Goal: Find specific page/section: Find specific page/section

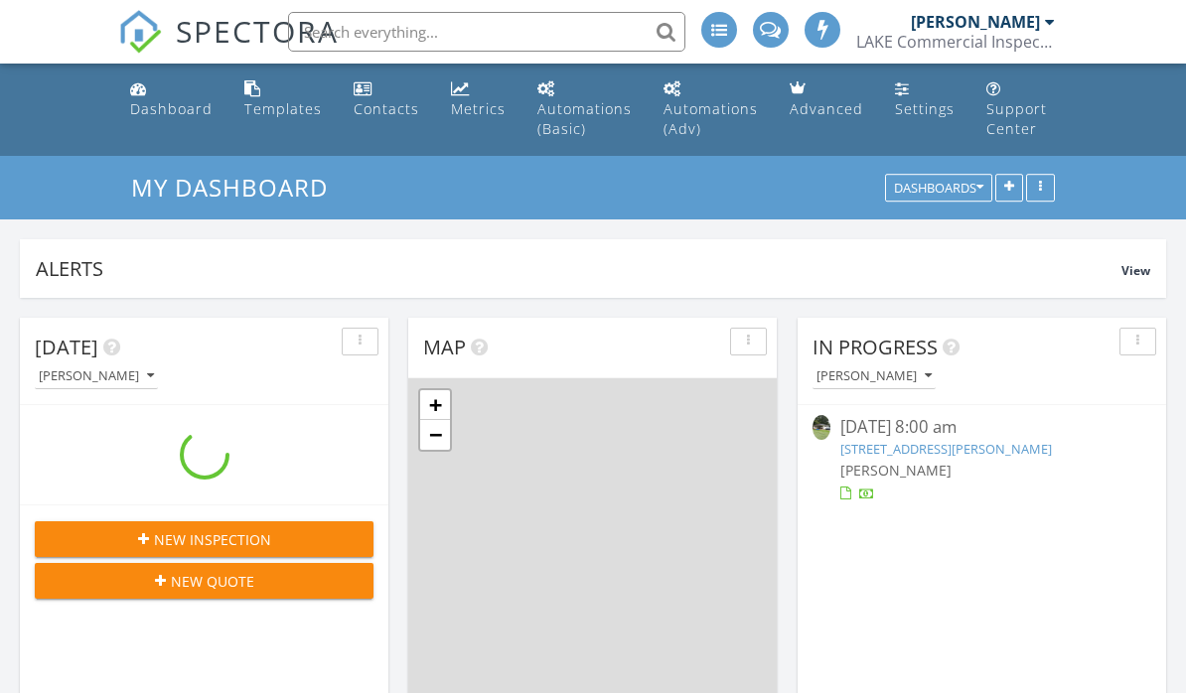
scroll to position [1809, 1187]
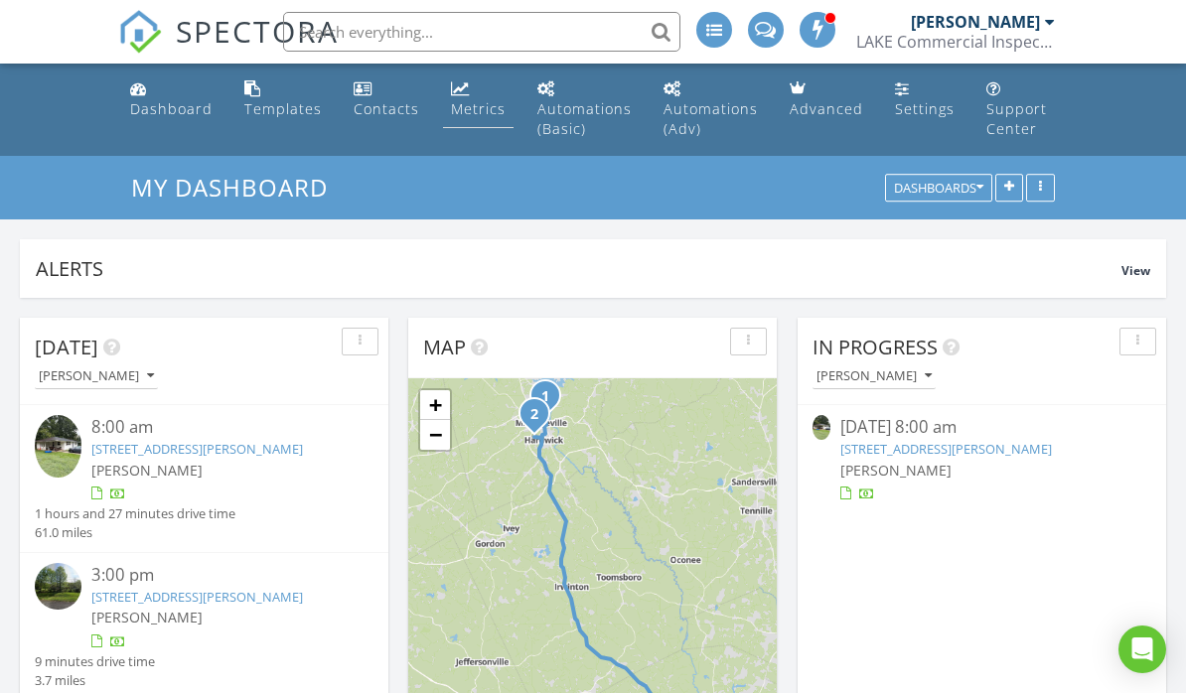
click at [464, 103] on div "Metrics" at bounding box center [478, 108] width 55 height 19
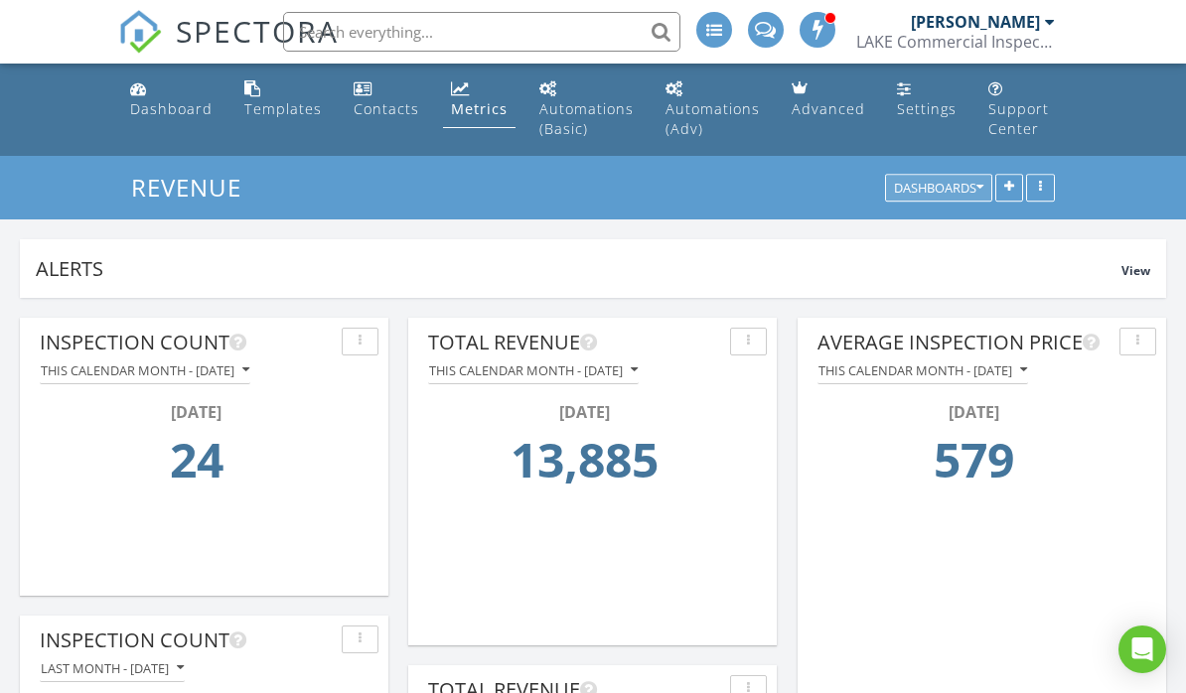
click at [915, 183] on div "Dashboards" at bounding box center [938, 189] width 89 height 14
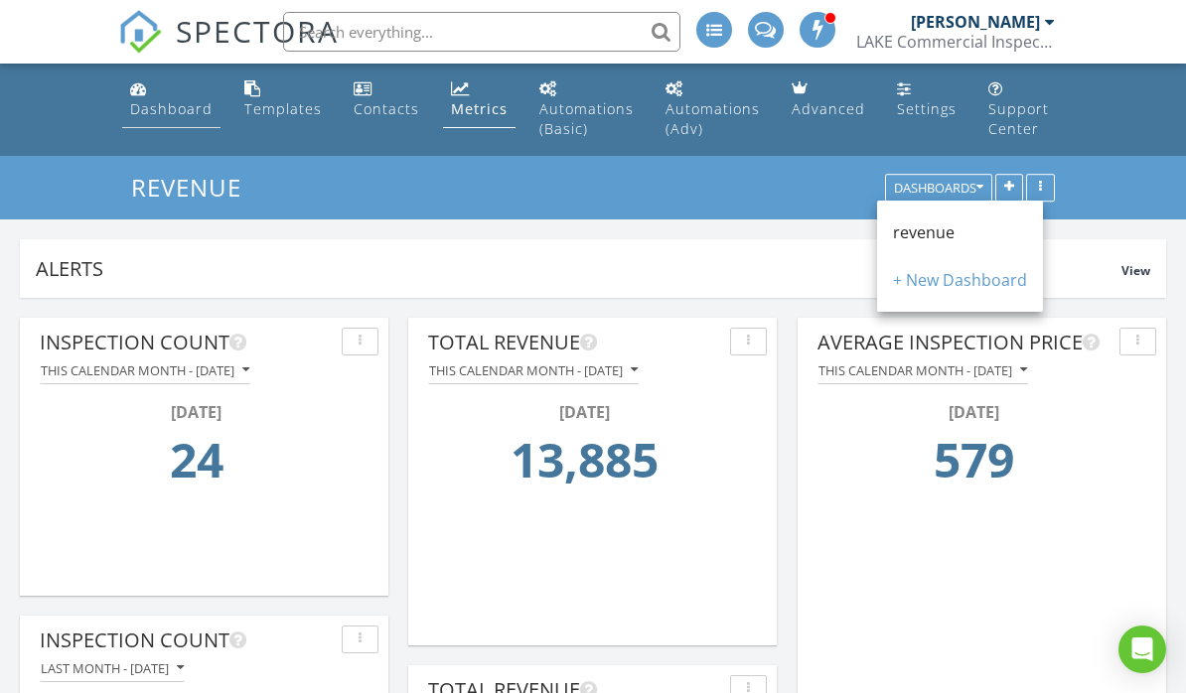
click at [168, 96] on link "Dashboard" at bounding box center [171, 100] width 98 height 57
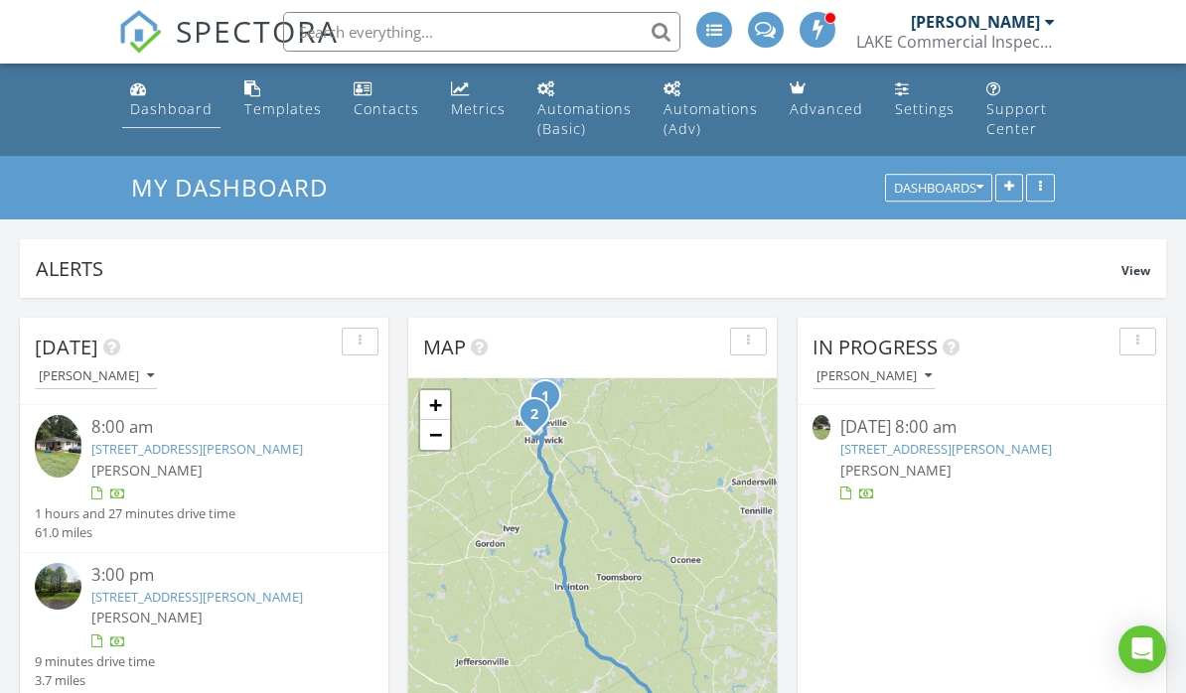
click at [171, 107] on div "Dashboard" at bounding box center [171, 108] width 82 height 19
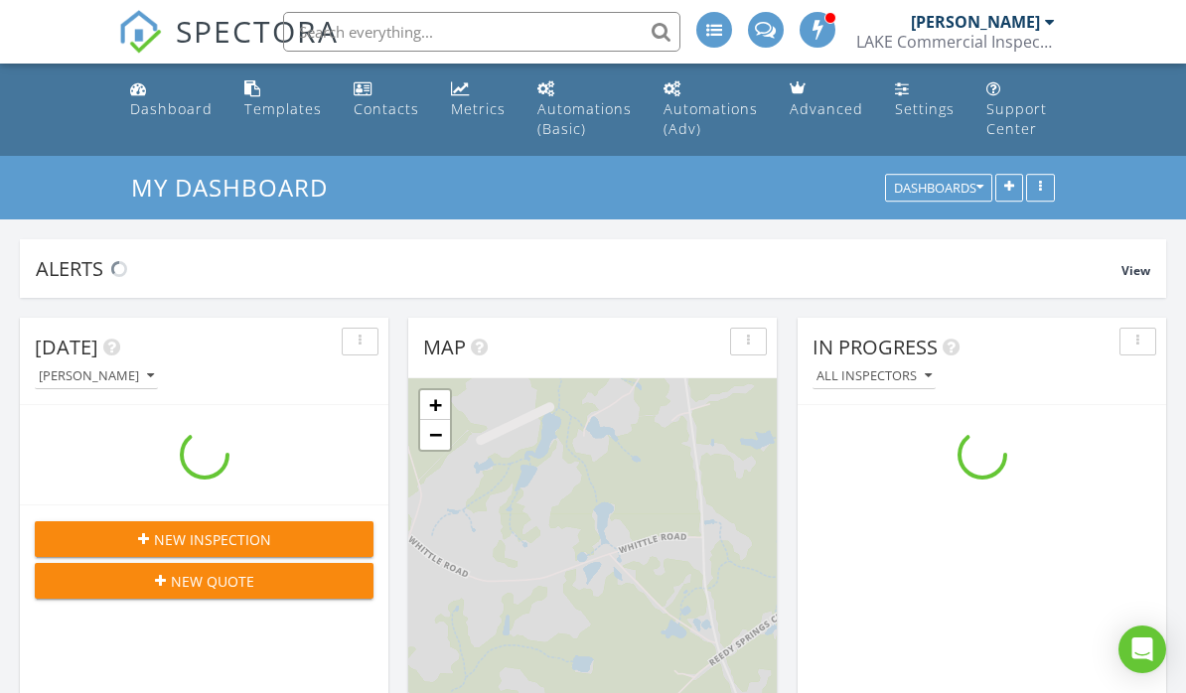
scroll to position [10, 10]
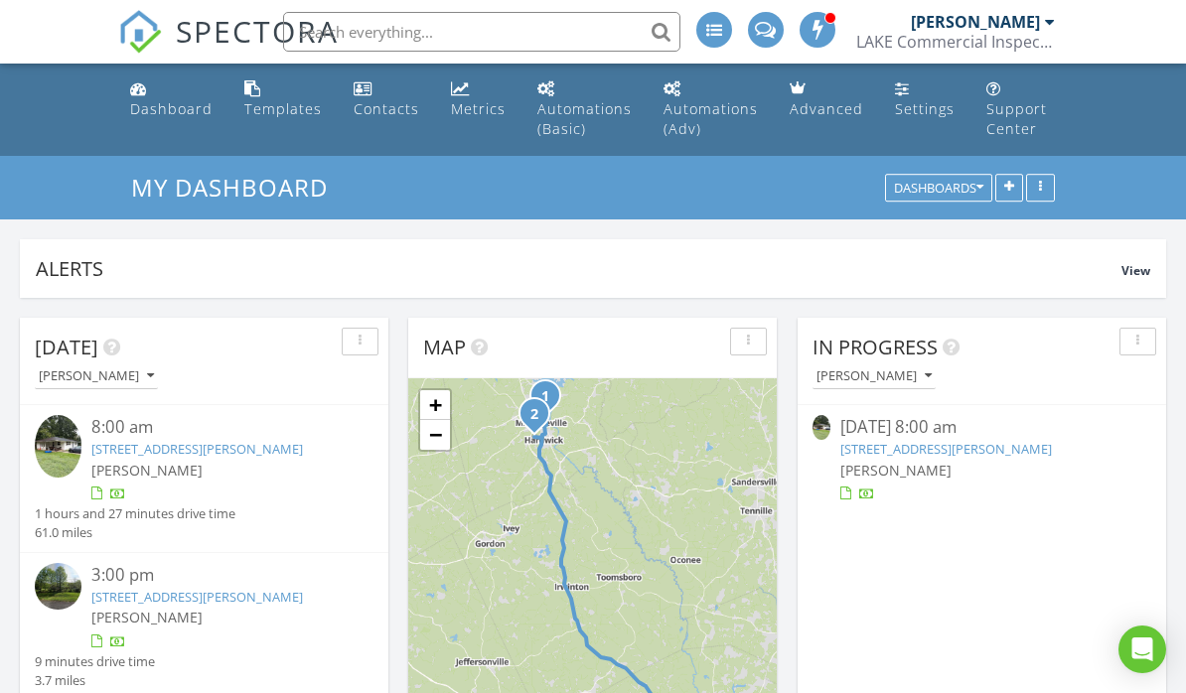
click at [204, 457] on link "[STREET_ADDRESS][PERSON_NAME]" at bounding box center [197, 449] width 212 height 18
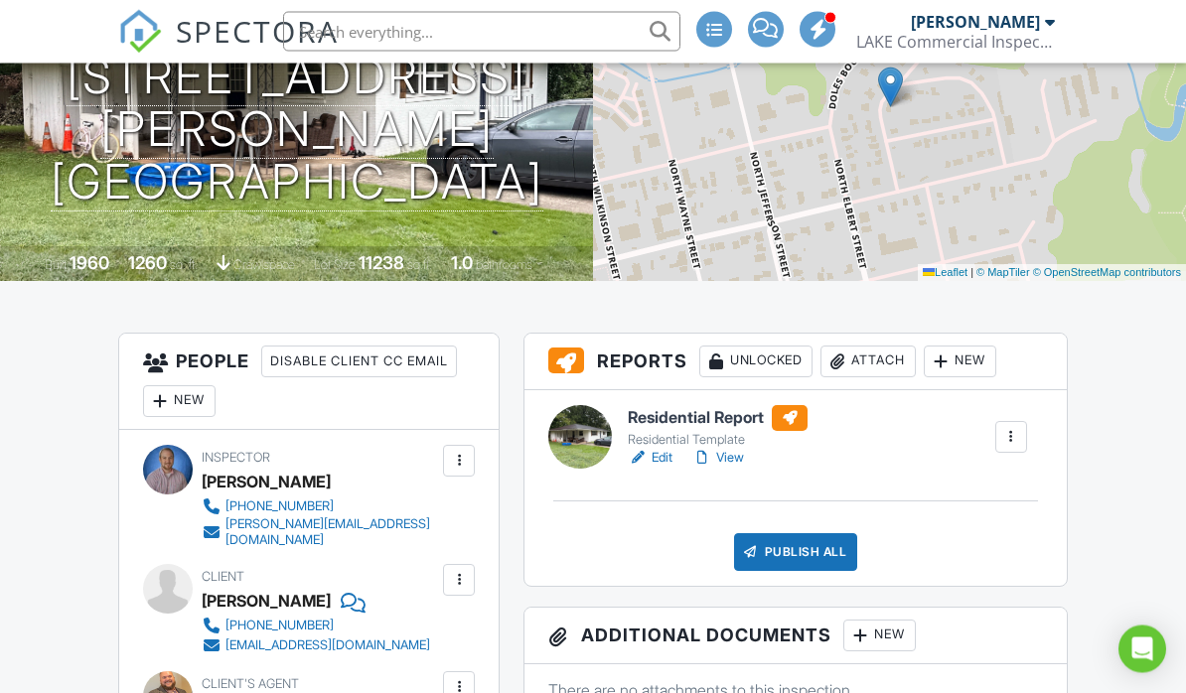
scroll to position [292, 0]
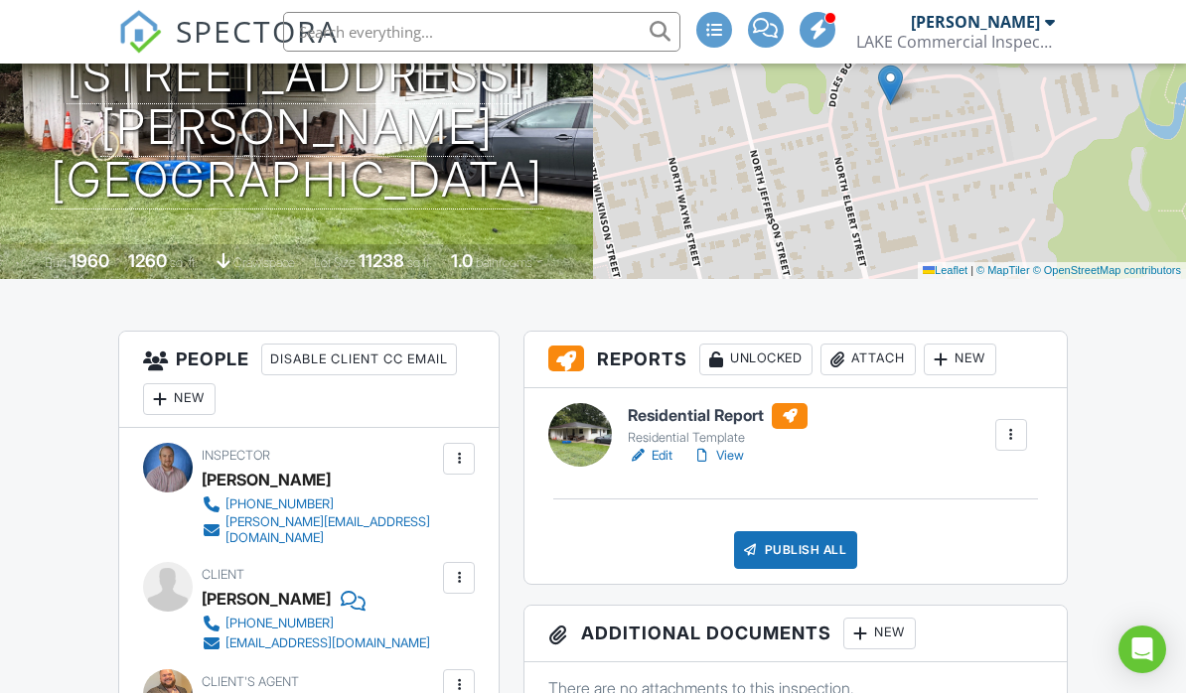
click at [728, 464] on link "View" at bounding box center [718, 456] width 52 height 20
